Goal: Transaction & Acquisition: Purchase product/service

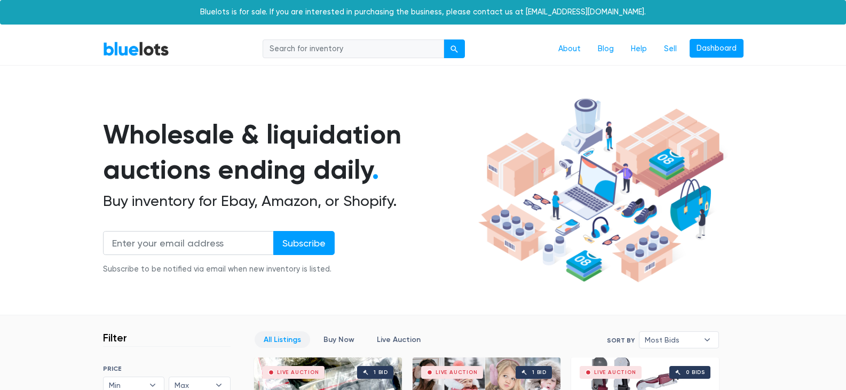
click at [338, 50] on input "search" at bounding box center [354, 49] width 182 height 19
type input "flowers"
click at [462, 41] on button "submit" at bounding box center [454, 49] width 21 height 19
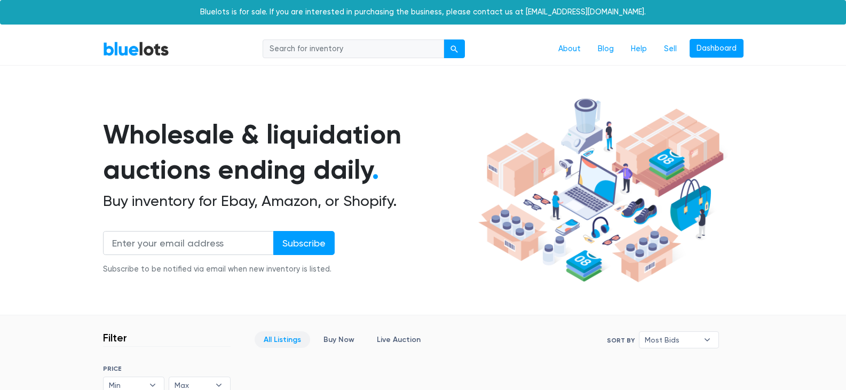
click at [360, 48] on input "search" at bounding box center [354, 49] width 182 height 19
type input "roses"
click at [450, 48] on button "submit" at bounding box center [454, 49] width 21 height 19
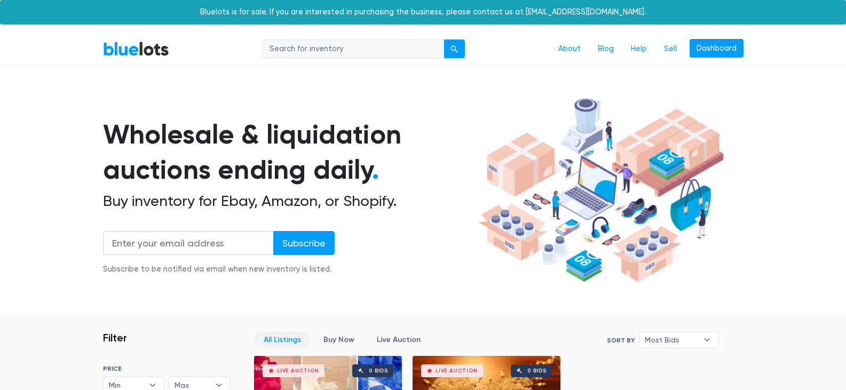
click at [367, 53] on input "search" at bounding box center [354, 49] width 182 height 19
type input "silk roses"
click at [455, 46] on div "submit" at bounding box center [454, 48] width 7 height 7
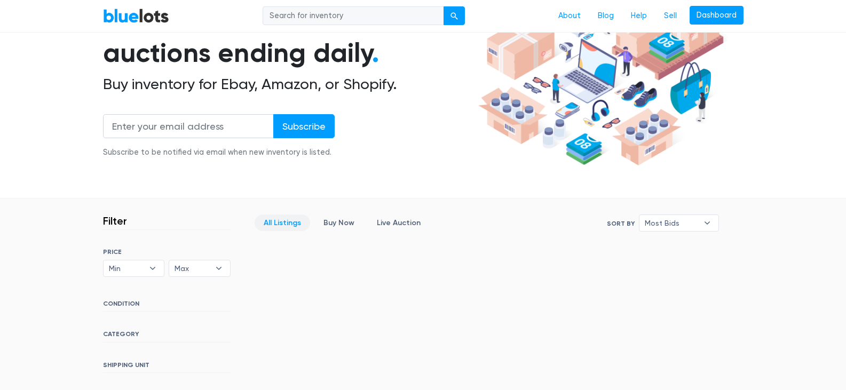
scroll to position [192, 0]
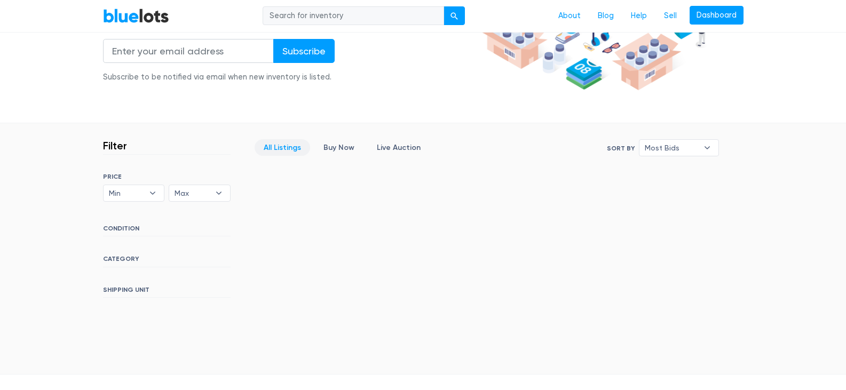
click at [367, 18] on input "search" at bounding box center [354, 15] width 182 height 19
click at [127, 17] on link "BlueLots" at bounding box center [136, 15] width 66 height 15
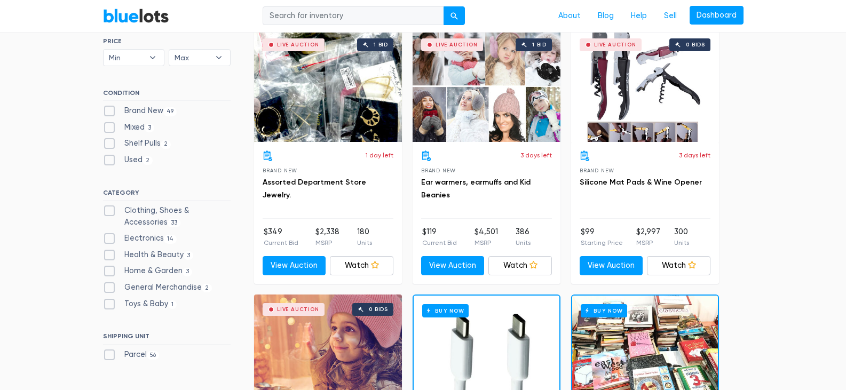
scroll to position [342, 0]
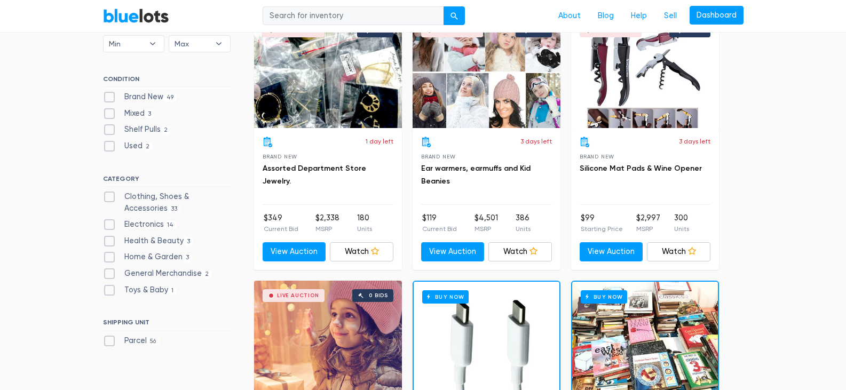
click at [109, 97] on label "Brand New 49" at bounding box center [140, 97] width 74 height 12
click at [109, 97] on New"] "Brand New 49" at bounding box center [106, 94] width 7 height 7
checkbox New"] "true"
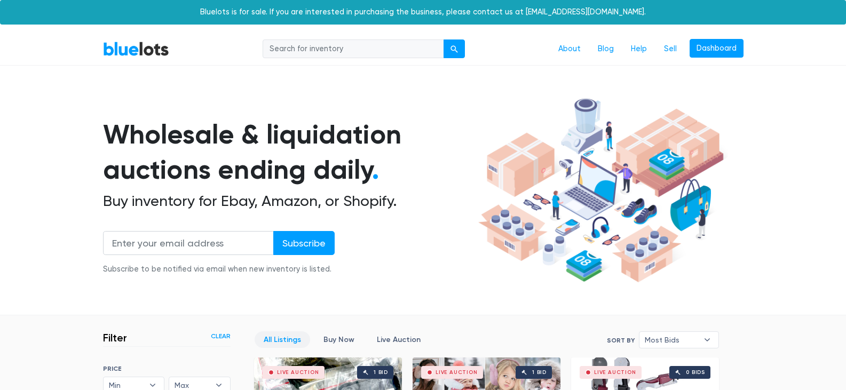
scroll to position [287, 0]
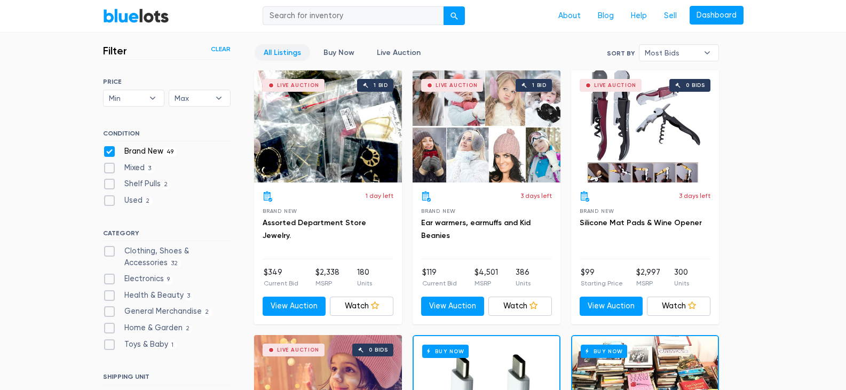
click at [105, 250] on label "Clothing, Shoes & Accessories 32" at bounding box center [167, 257] width 128 height 23
click at [105, 250] on Accessories"] "Clothing, Shoes & Accessories 32" at bounding box center [106, 249] width 7 height 7
checkbox Accessories"] "true"
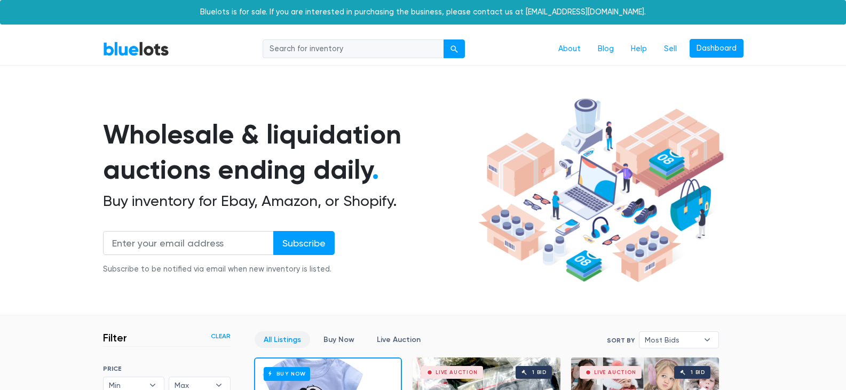
scroll to position [287, 0]
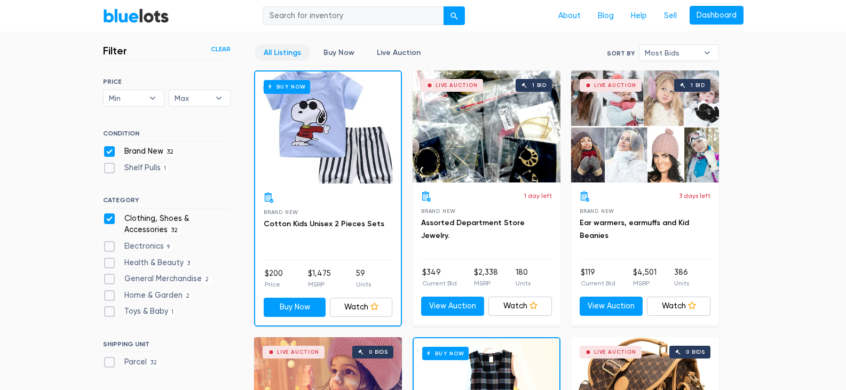
click at [108, 280] on label "General Merchandise 2" at bounding box center [157, 279] width 109 height 12
click at [108, 280] on Merchandise"] "General Merchandise 2" at bounding box center [106, 276] width 7 height 7
checkbox Merchandise"] "true"
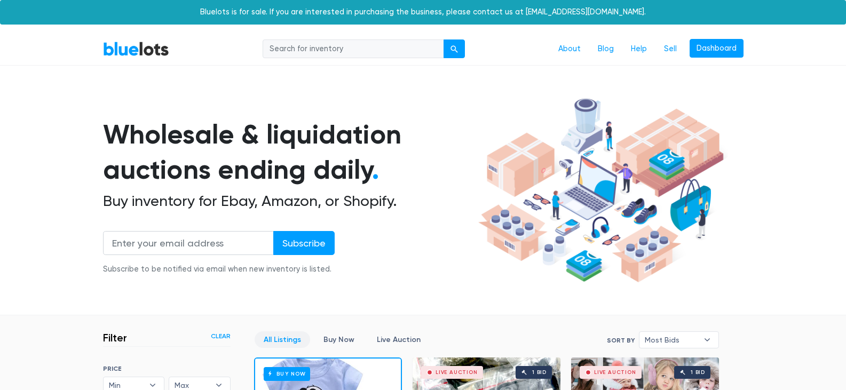
scroll to position [287, 0]
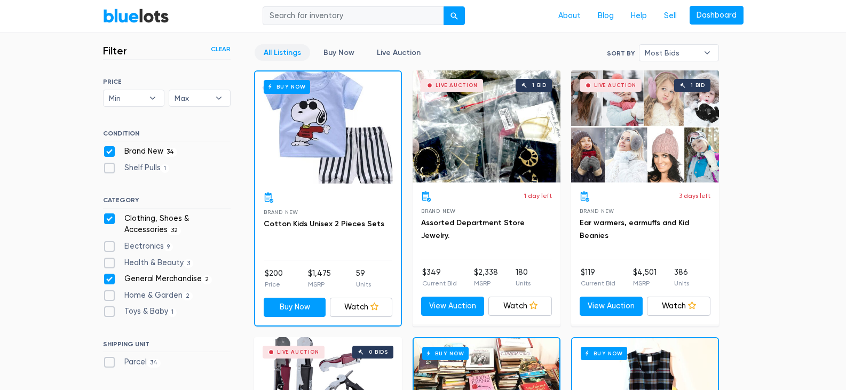
click at [108, 265] on label "Health & Beauty 3" at bounding box center [148, 263] width 91 height 12
click at [108, 264] on Beauty"] "Health & Beauty 3" at bounding box center [106, 260] width 7 height 7
checkbox Beauty"] "true"
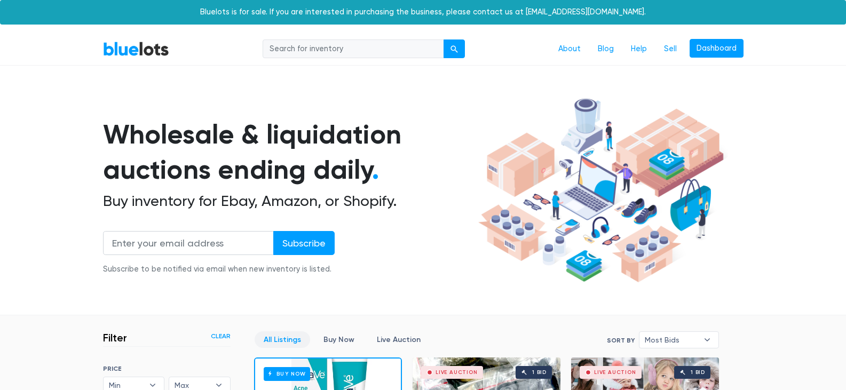
scroll to position [287, 0]
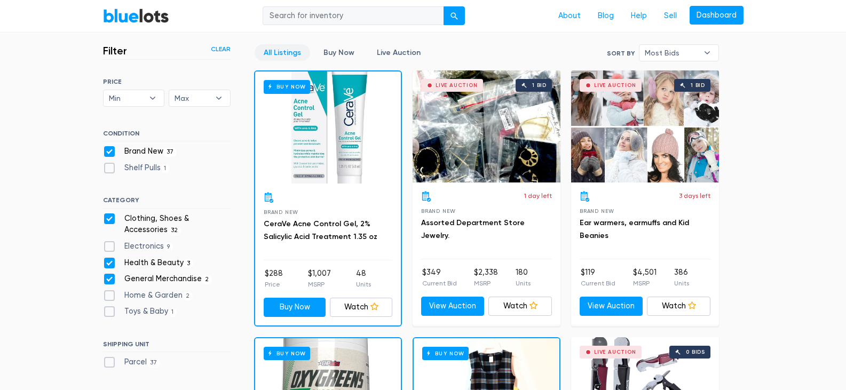
click at [109, 246] on label "Electronics 9" at bounding box center [138, 247] width 70 height 12
click at [109, 246] on input "Electronics 9" at bounding box center [106, 244] width 7 height 7
checkbox input "true"
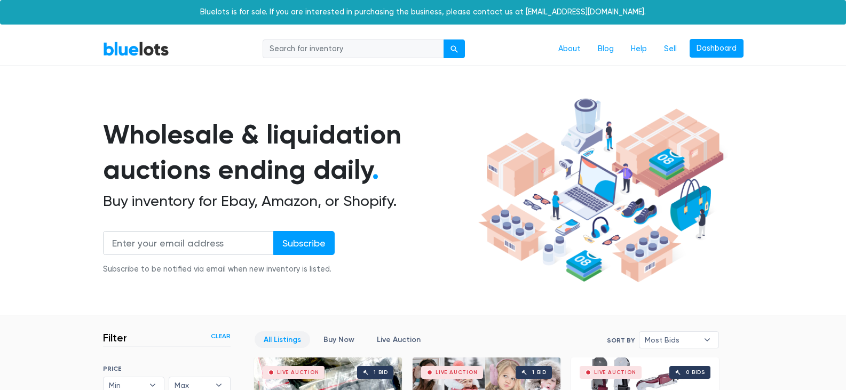
scroll to position [287, 0]
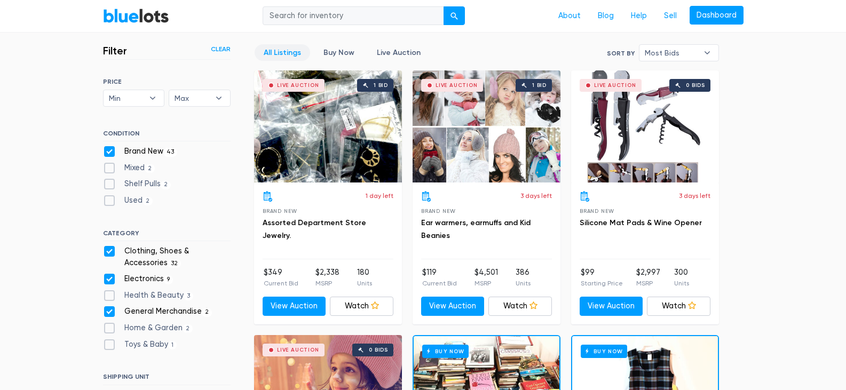
click at [106, 295] on label "Health & Beauty 3" at bounding box center [148, 296] width 91 height 12
click at [106, 295] on Beauty"] "Health & Beauty 3" at bounding box center [106, 293] width 7 height 7
checkbox Beauty"] "true"
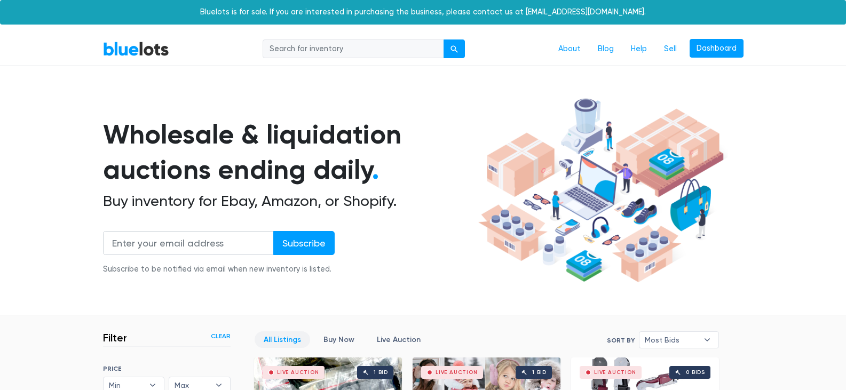
scroll to position [287, 0]
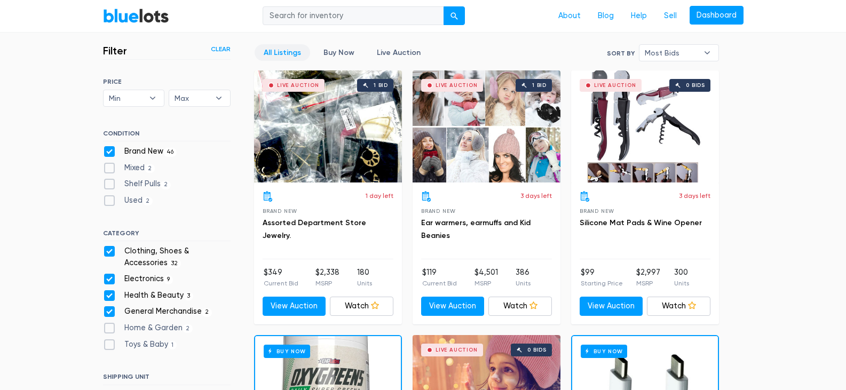
click at [106, 328] on label "Home & Garden 2" at bounding box center [148, 328] width 90 height 12
click at [106, 328] on Garden"] "Home & Garden 2" at bounding box center [106, 325] width 7 height 7
checkbox Garden"] "true"
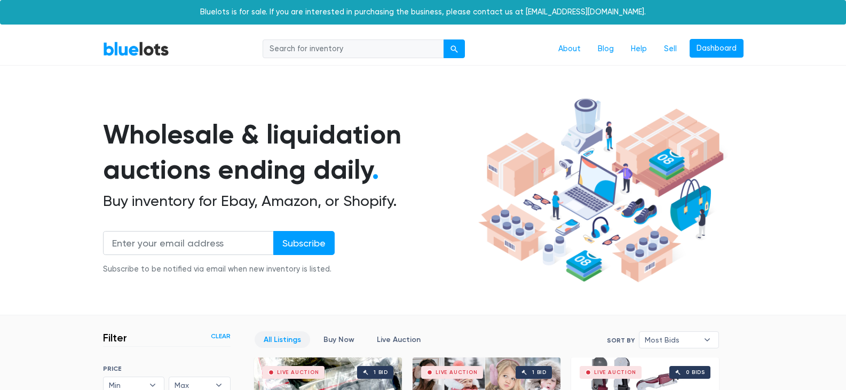
scroll to position [287, 0]
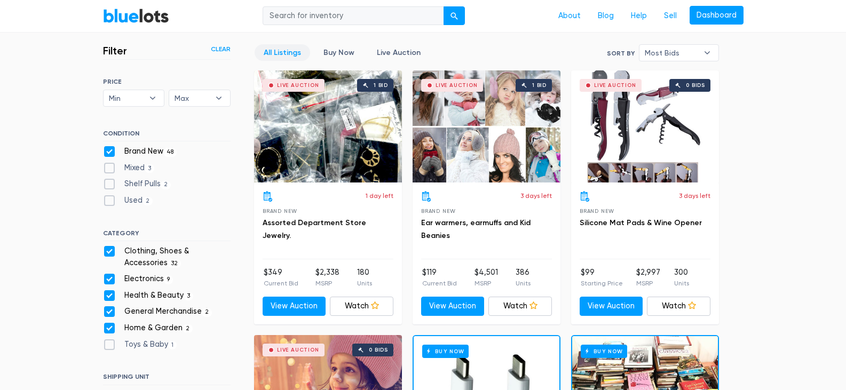
click at [104, 346] on label "Toys & Baby 1" at bounding box center [140, 345] width 74 height 12
click at [104, 346] on Baby"] "Toys & Baby 1" at bounding box center [106, 342] width 7 height 7
checkbox Baby"] "true"
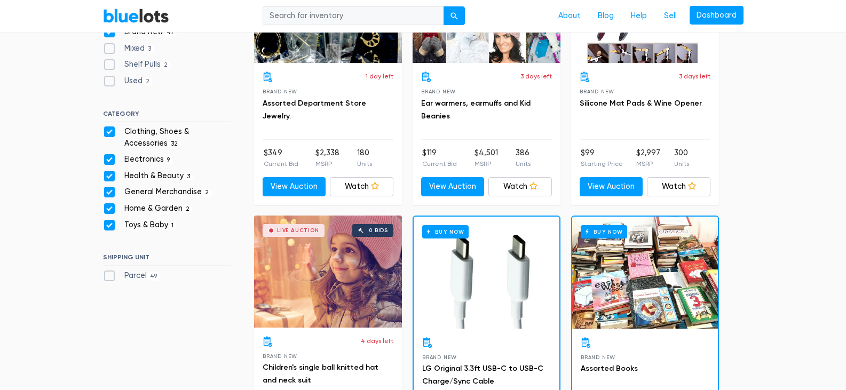
scroll to position [415, 0]
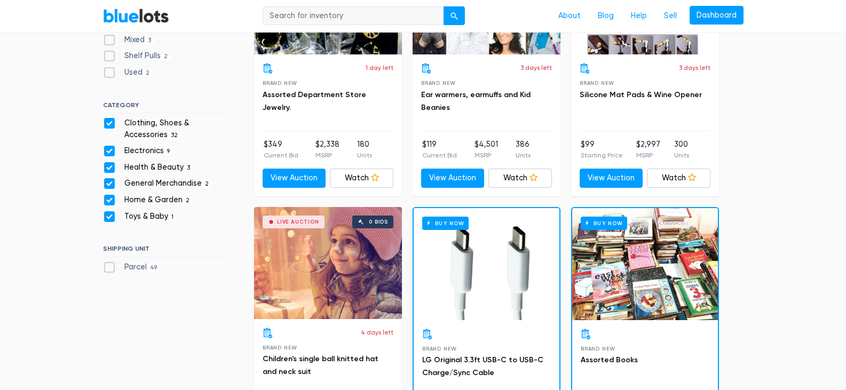
click at [109, 267] on label "Parcel 49" at bounding box center [132, 268] width 58 height 12
click at [109, 267] on input "Parcel 49" at bounding box center [106, 265] width 7 height 7
checkbox input "true"
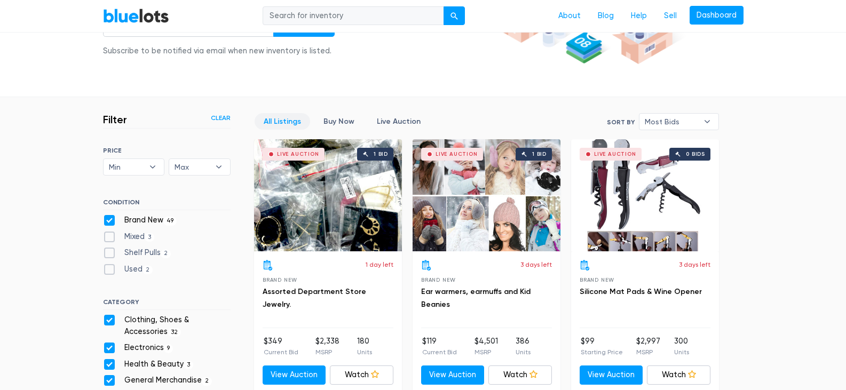
scroll to position [202, 0]
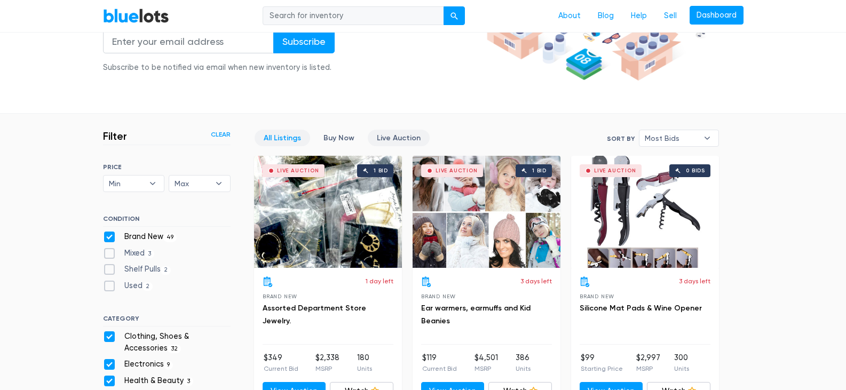
click at [391, 137] on link "Live Auction" at bounding box center [399, 138] width 62 height 17
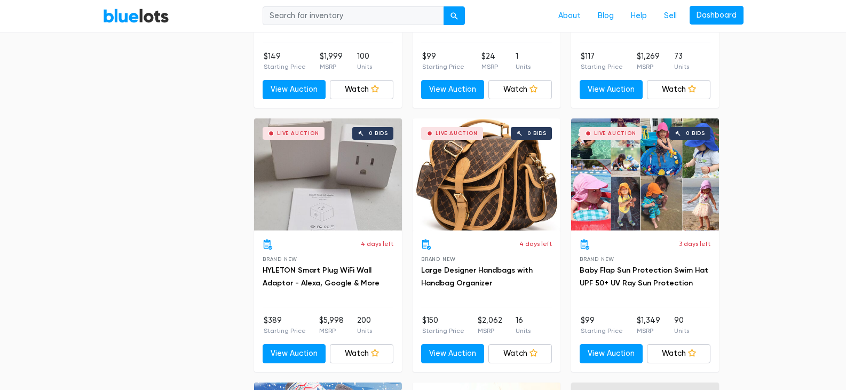
scroll to position [821, 0]
